Goal: Transaction & Acquisition: Purchase product/service

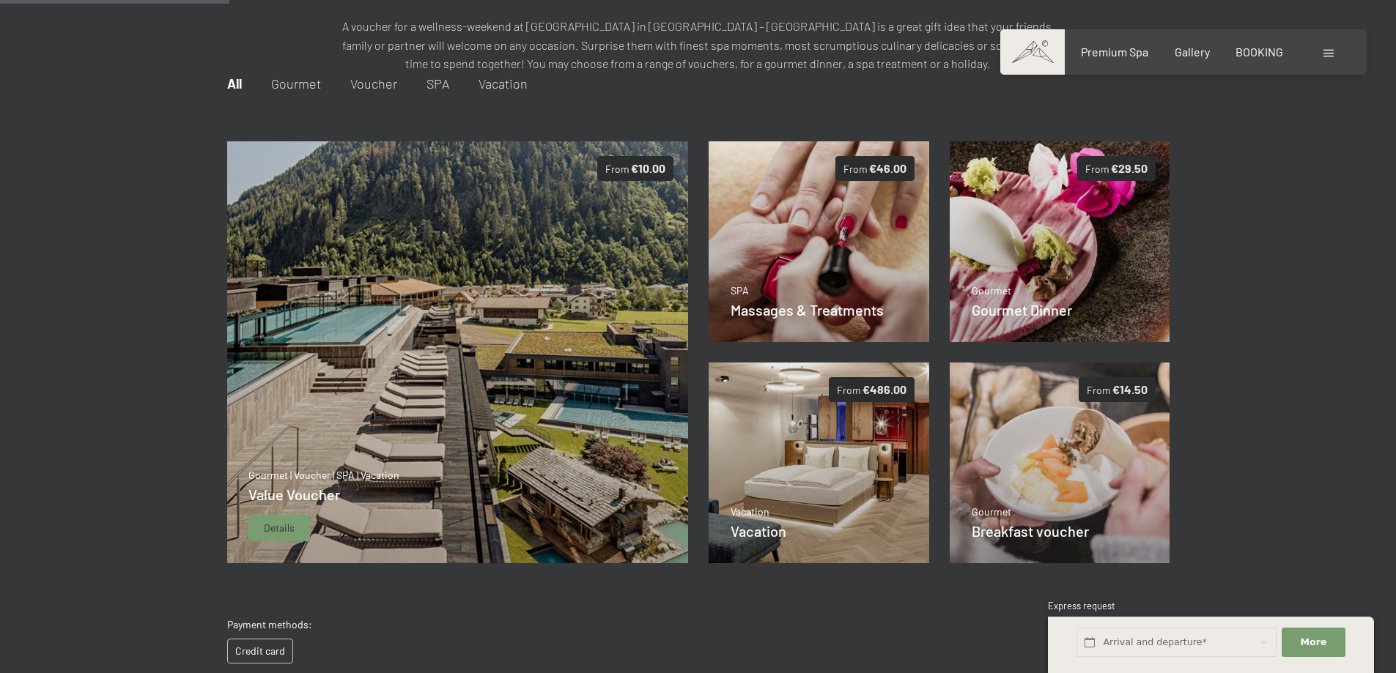
click at [665, 343] on img at bounding box center [457, 352] width 462 height 422
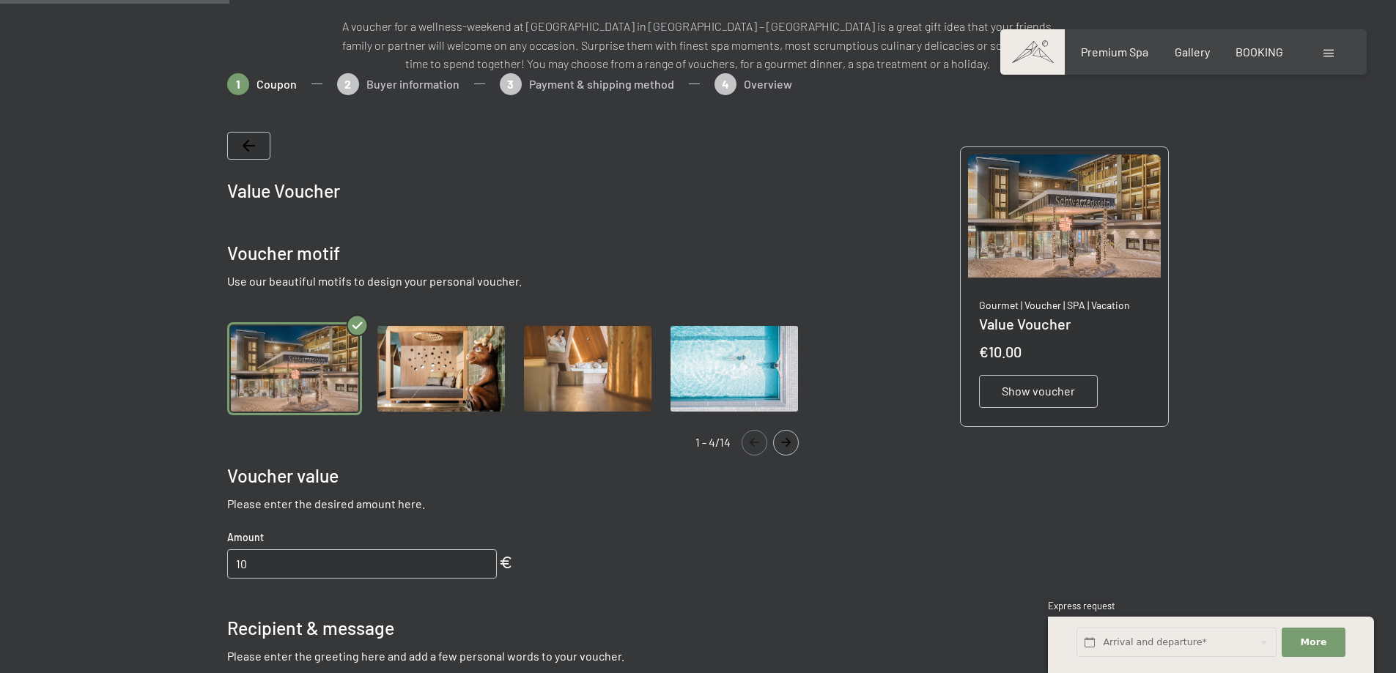
click at [474, 383] on img "Gallery" at bounding box center [441, 368] width 135 height 93
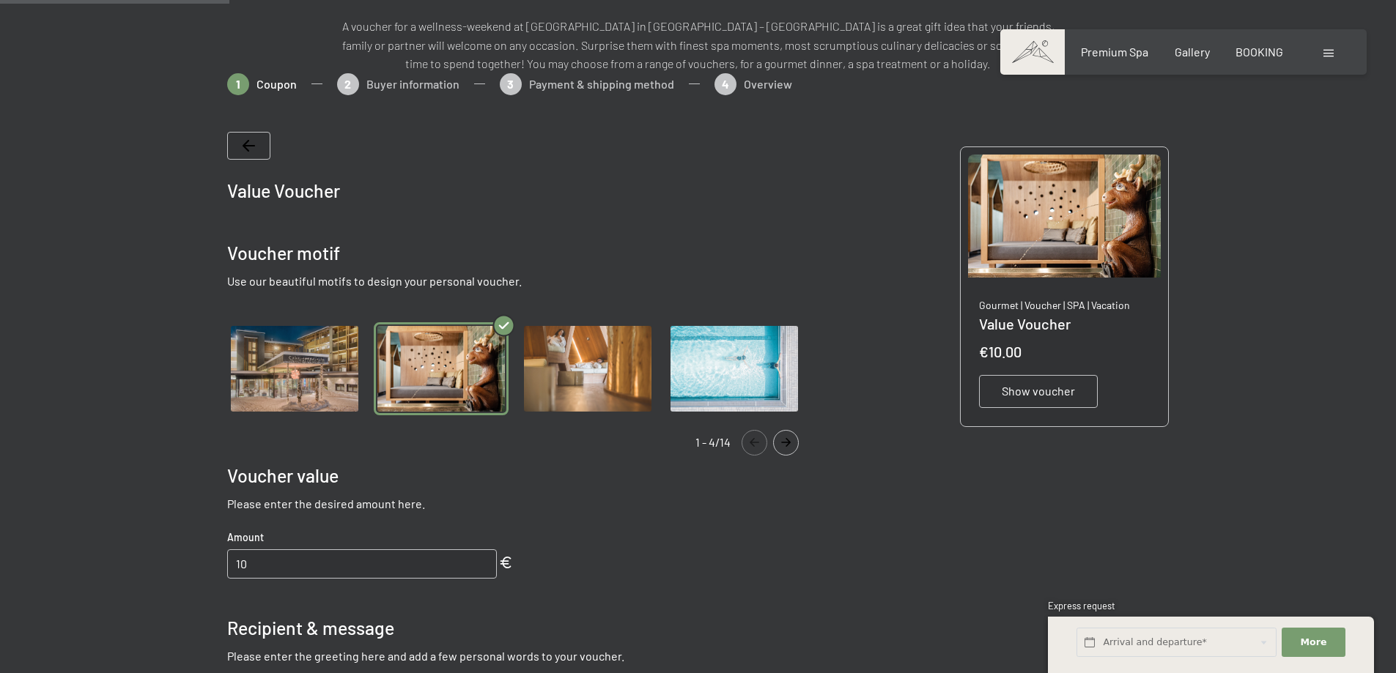
click at [624, 392] on img "Gallery" at bounding box center [587, 368] width 135 height 93
